Goal: Check status: Check status

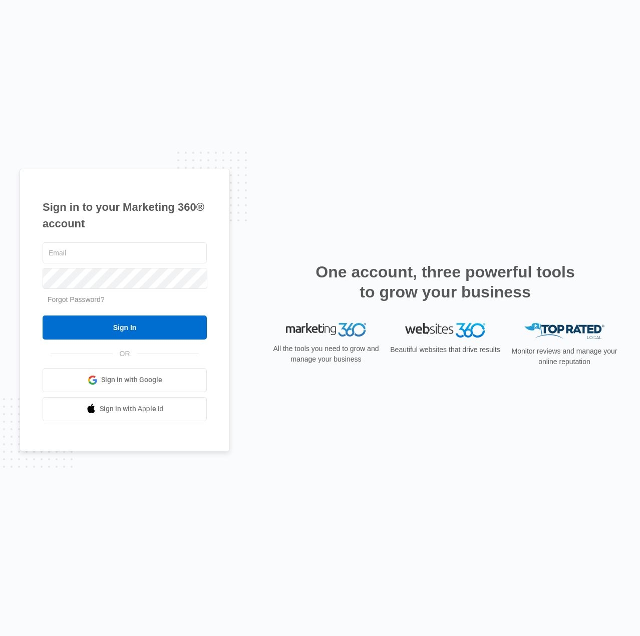
type input "[EMAIL_ADDRESS][DOMAIN_NAME]"
click at [130, 328] on input "Sign In" at bounding box center [125, 327] width 164 height 24
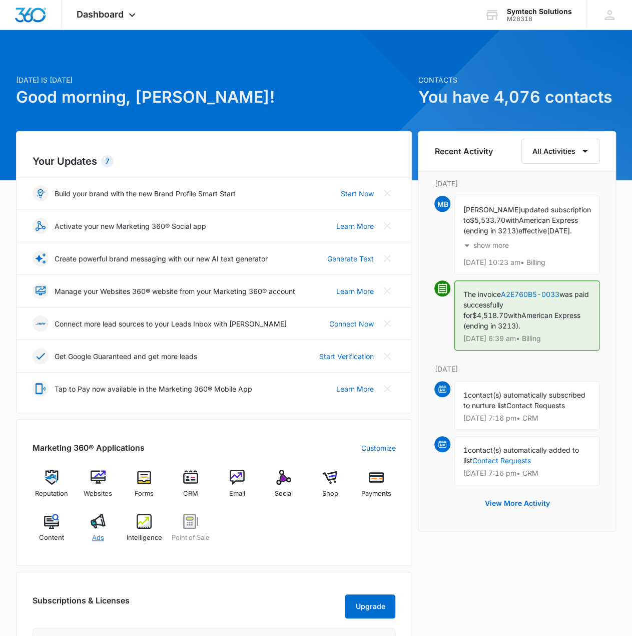
click at [100, 521] on img at bounding box center [98, 521] width 15 height 15
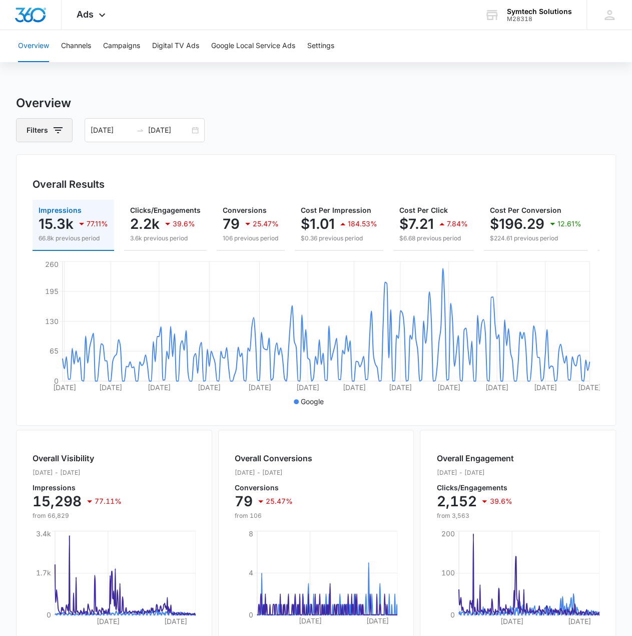
click at [55, 129] on icon "button" at bounding box center [58, 130] width 12 height 12
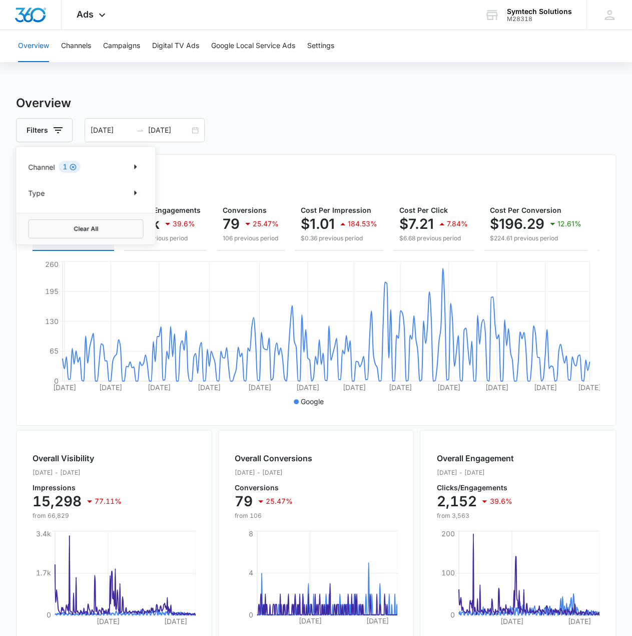
click at [74, 166] on icon "Clear" at bounding box center [73, 167] width 7 height 7
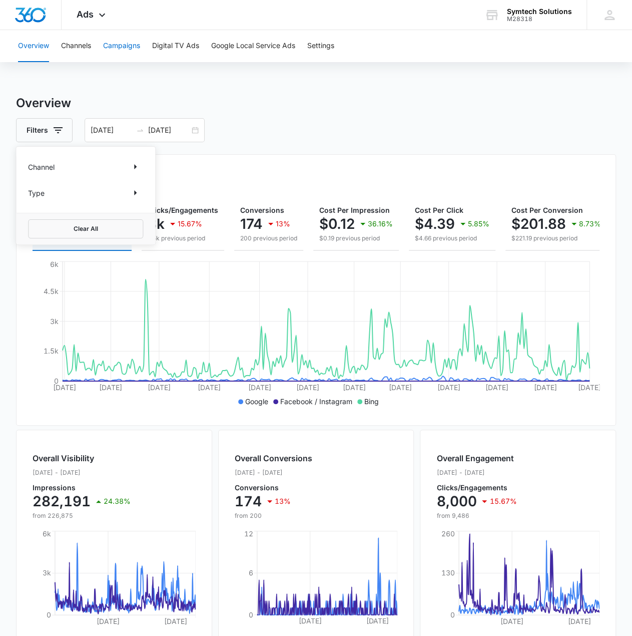
click at [124, 47] on button "Campaigns" at bounding box center [121, 46] width 37 height 32
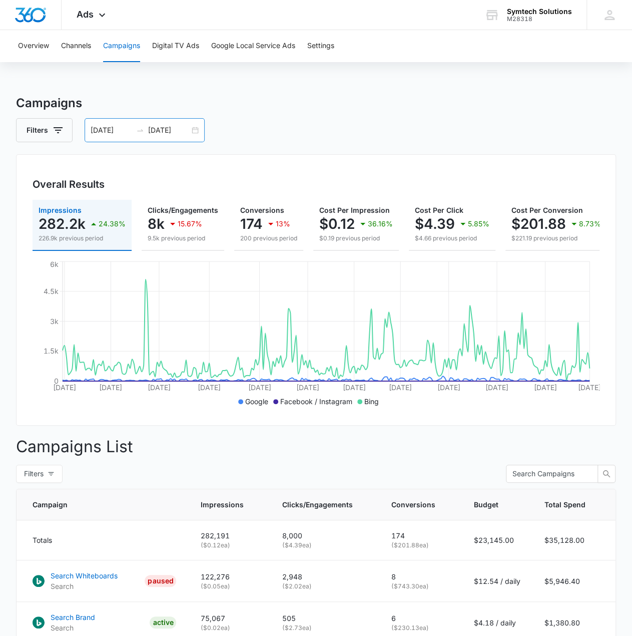
click at [108, 132] on input "01/01/2025" at bounding box center [112, 130] width 42 height 11
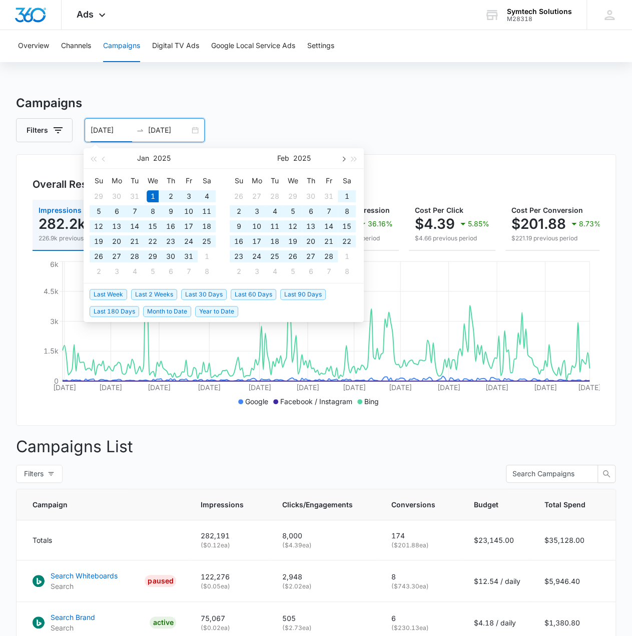
click at [343, 158] on span "button" at bounding box center [342, 158] width 5 height 5
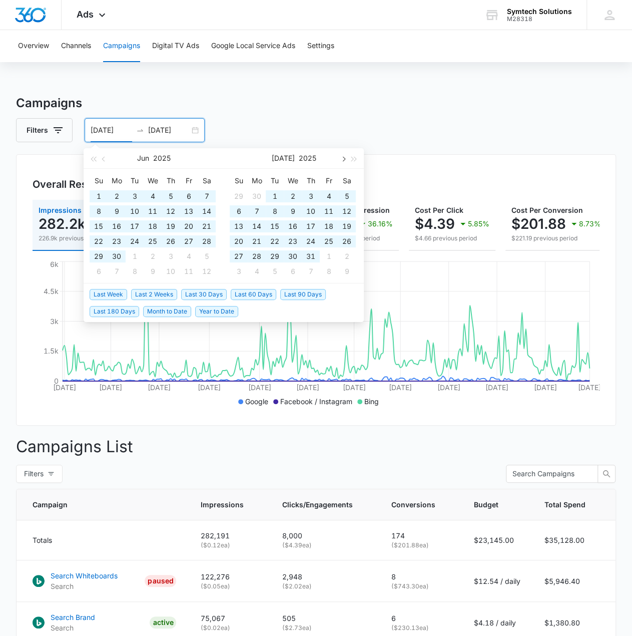
click at [343, 158] on span "button" at bounding box center [342, 158] width 5 height 5
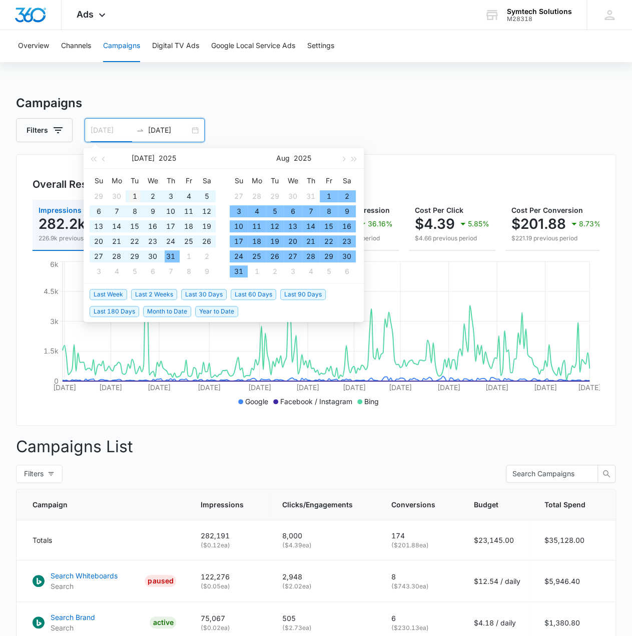
type input "07/01/2025"
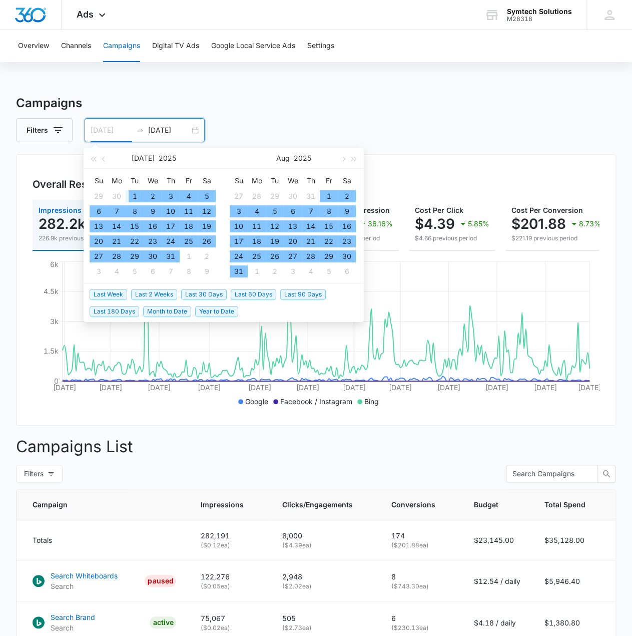
click at [136, 195] on div "1" at bounding box center [135, 196] width 12 height 12
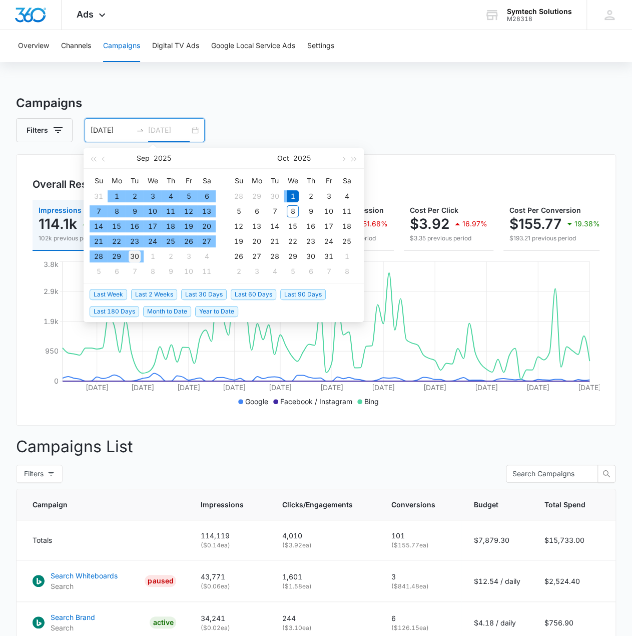
type input "09/30/2025"
click at [137, 257] on div "30" at bounding box center [135, 256] width 12 height 12
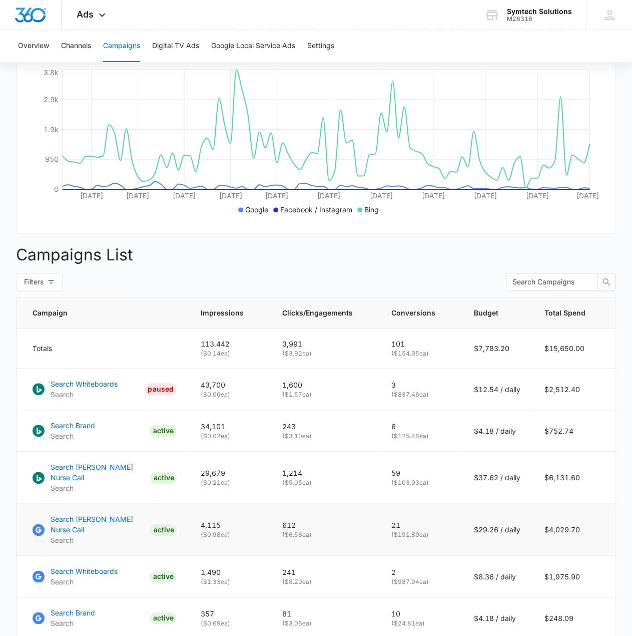
scroll to position [291, 0]
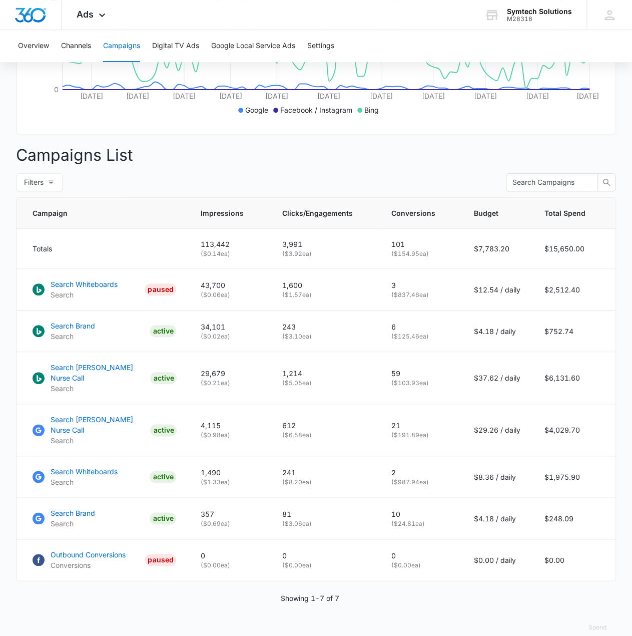
click at [466, 593] on div "Showing 1-7 of 7" at bounding box center [316, 598] width 601 height 11
